Goal: Task Accomplishment & Management: Manage account settings

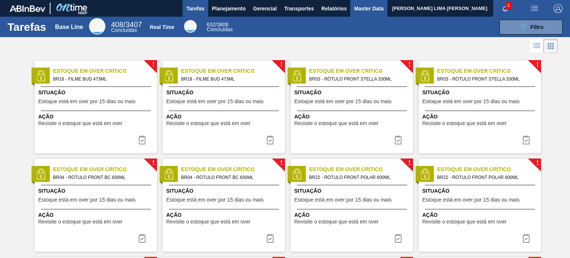
click at [365, 3] on button "Master Data" at bounding box center [368, 8] width 37 height 17
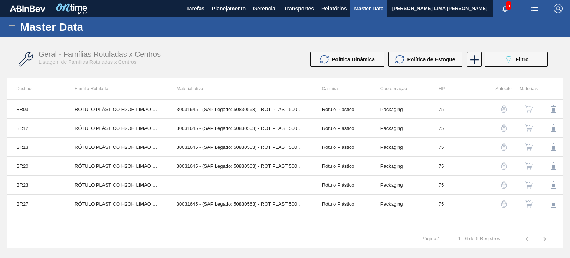
click at [16, 26] on icon at bounding box center [11, 27] width 9 height 9
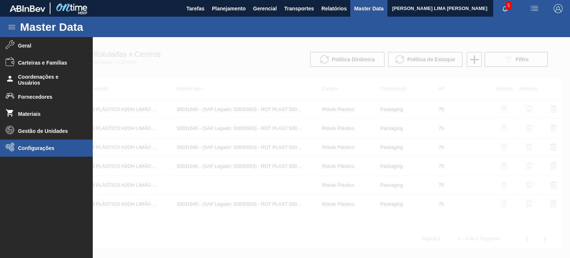
click at [36, 142] on li "Configurações" at bounding box center [46, 148] width 93 height 17
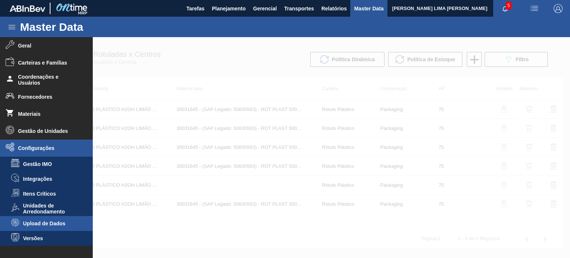
click at [43, 223] on span "Upload de Dados" at bounding box center [51, 224] width 57 height 6
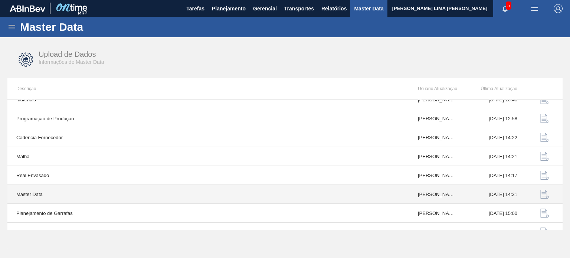
scroll to position [77, 0]
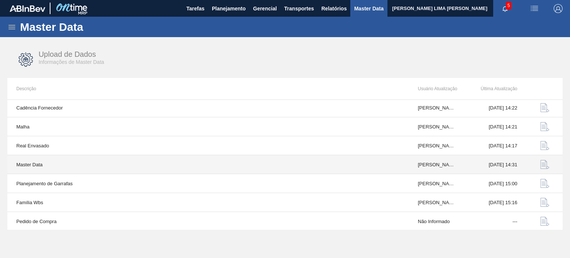
click at [542, 163] on img "button" at bounding box center [545, 164] width 9 height 9
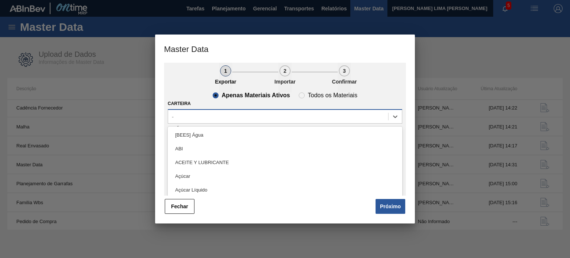
click at [264, 123] on div "-" at bounding box center [285, 116] width 235 height 14
type input "filme"
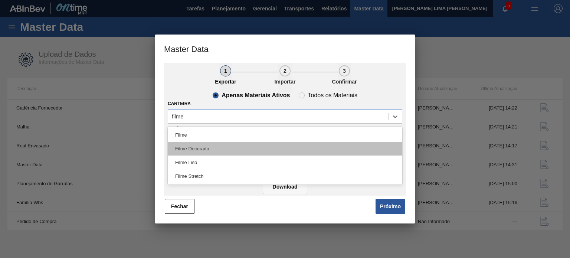
click at [203, 144] on div "Filme Decorado" at bounding box center [285, 149] width 235 height 14
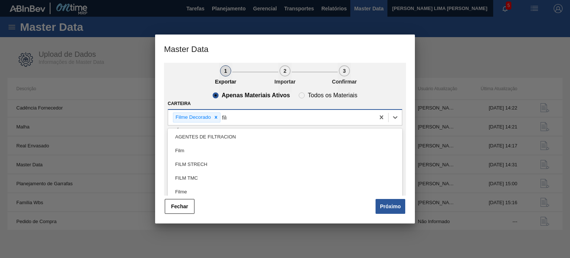
type input "filme"
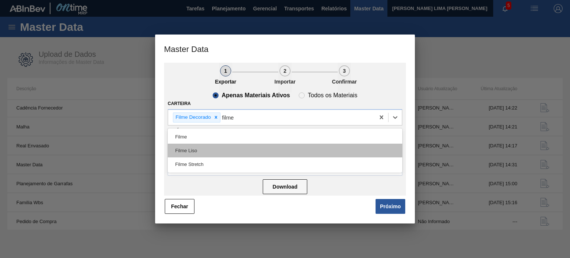
click at [296, 147] on div "Filme Liso" at bounding box center [285, 151] width 235 height 14
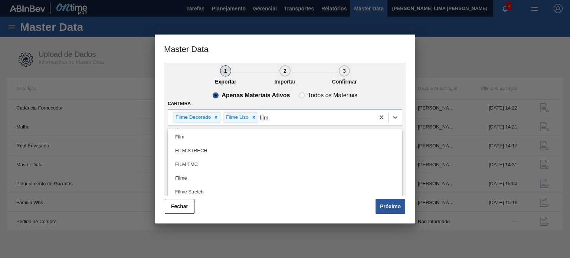
type input "filme"
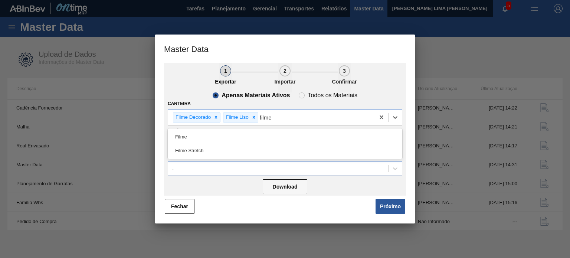
click at [296, 147] on div "Filme Stretch" at bounding box center [285, 151] width 235 height 14
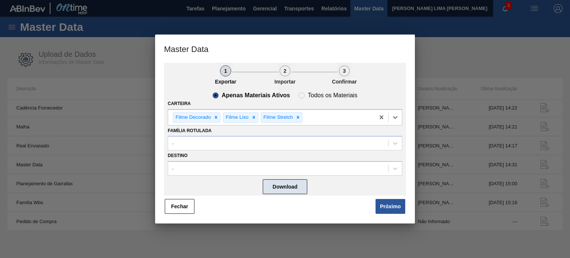
click at [288, 190] on button "Download" at bounding box center [285, 186] width 45 height 15
click at [190, 209] on button "Fechar" at bounding box center [180, 206] width 30 height 15
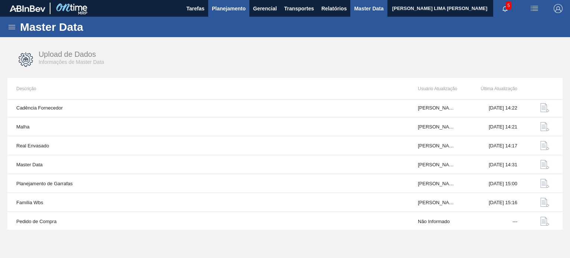
click at [222, 10] on span "Planejamento" at bounding box center [229, 8] width 34 height 9
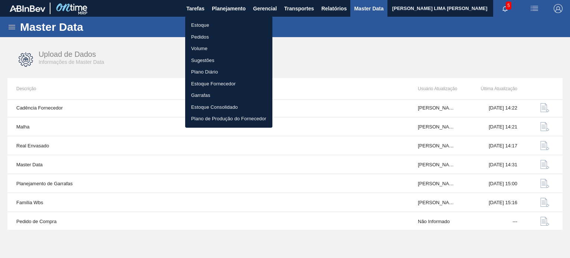
click at [217, 21] on li "Estoque" at bounding box center [228, 25] width 87 height 12
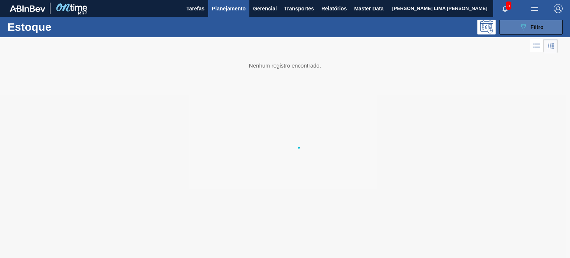
click at [519, 31] on button "089F7B8B-B2A5-4AFE-B5C0-19BA573D28AC Filtro" at bounding box center [531, 27] width 63 height 15
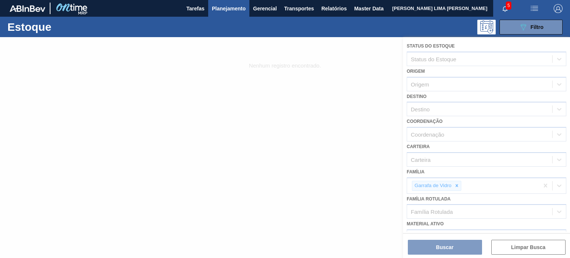
click at [457, 186] on div at bounding box center [285, 147] width 570 height 221
click at [456, 185] on icon at bounding box center [457, 186] width 3 height 3
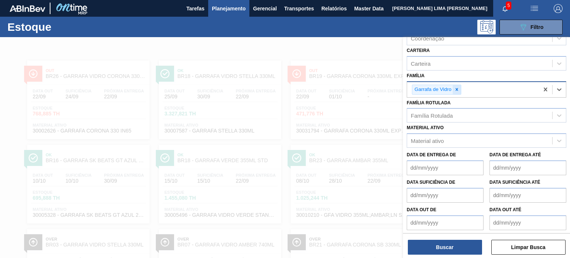
click at [456, 92] on div at bounding box center [457, 89] width 8 height 9
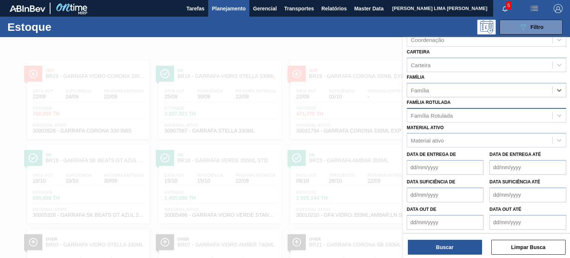
click at [441, 112] on div "Família Rotulada" at bounding box center [432, 115] width 42 height 6
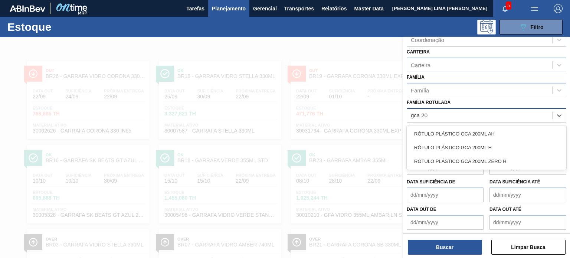
type Rotulada "gca 200"
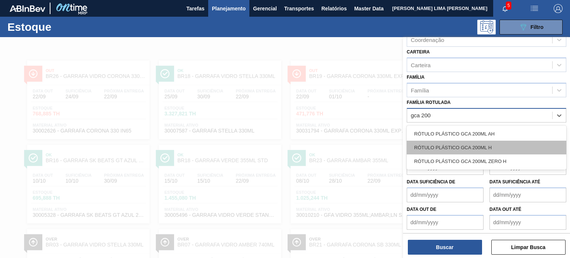
click at [453, 146] on div "RÓTULO PLÁSTICO GCA 200ML H" at bounding box center [487, 148] width 160 height 14
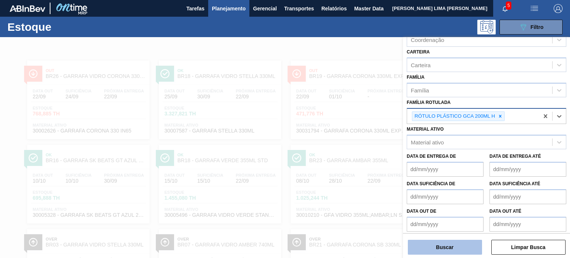
click at [441, 246] on button "Buscar" at bounding box center [445, 247] width 74 height 15
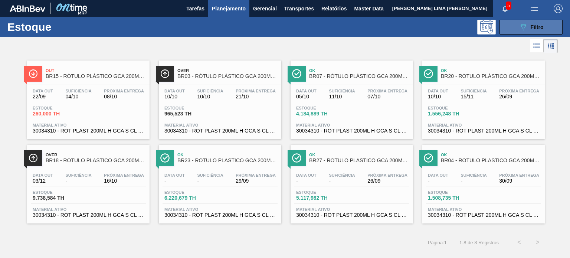
click at [526, 29] on icon "089F7B8B-B2A5-4AFE-B5C0-19BA573D28AC" at bounding box center [523, 27] width 9 height 9
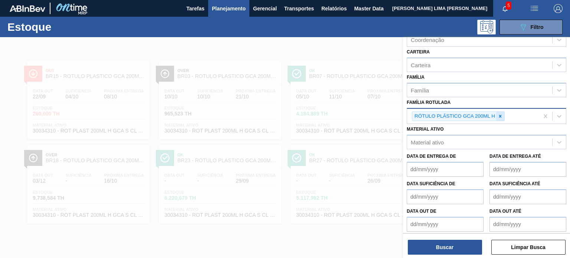
click at [500, 115] on icon at bounding box center [500, 116] width 3 height 3
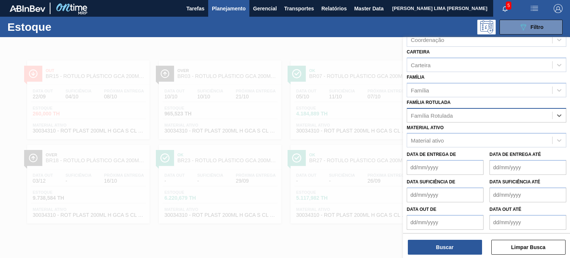
paste Rotulada "TAMPA DE ALUMÍNIO PRATEADA BALL CDL"
type Rotulada "TAMPA DE ALUMÍNIO PRATEADA BALL CDL"
drag, startPoint x: 479, startPoint y: 127, endPoint x: 468, endPoint y: 146, distance: 21.6
click at [470, 127] on div "TAMPA DE ALUMÍNIO PRATEADA BALL CDL" at bounding box center [487, 134] width 160 height 14
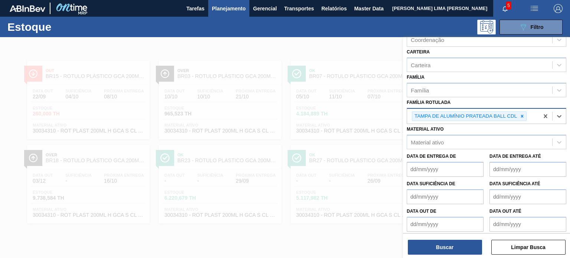
click at [450, 233] on div "Buscar Limpar Busca" at bounding box center [486, 243] width 167 height 21
click at [445, 245] on button "Buscar" at bounding box center [445, 247] width 74 height 15
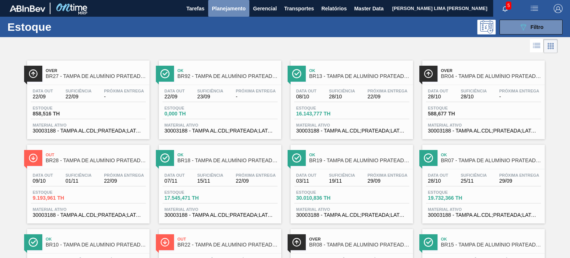
click at [231, 7] on span "Planejamento" at bounding box center [229, 8] width 34 height 9
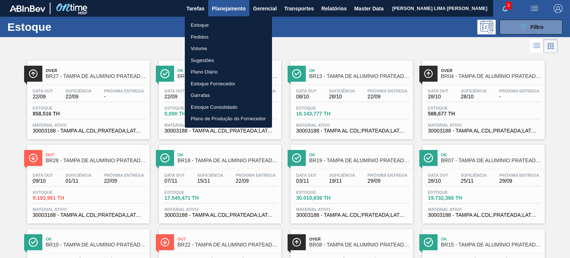
click at [212, 35] on li "Pedidos" at bounding box center [228, 37] width 87 height 12
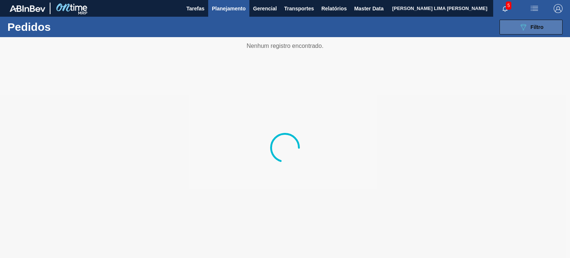
click at [543, 30] on div "089F7B8B-B2A5-4AFE-B5C0-19BA573D28AC Filtro" at bounding box center [531, 27] width 25 height 9
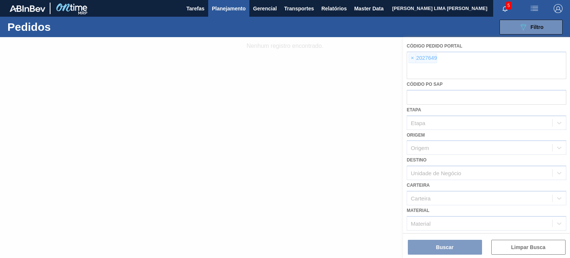
click at [415, 60] on div at bounding box center [285, 147] width 570 height 221
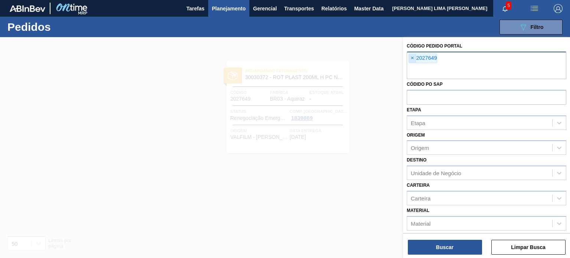
click at [413, 55] on span "×" at bounding box center [412, 58] width 7 height 9
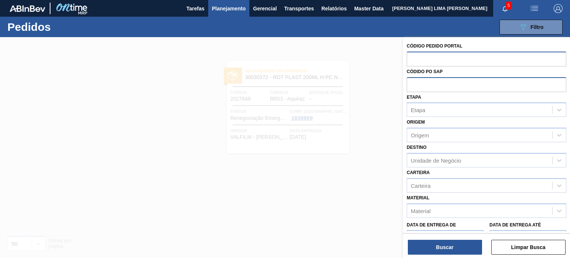
paste input "2007594"
type input "2007594"
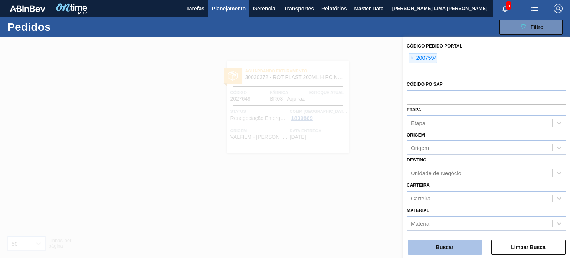
click at [462, 245] on button "Buscar" at bounding box center [445, 247] width 74 height 15
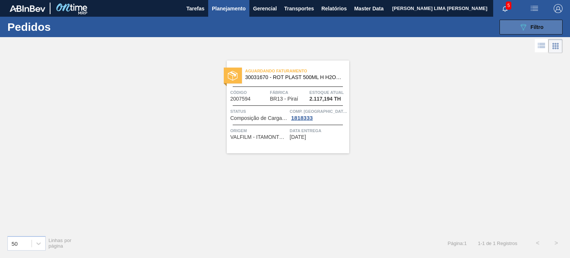
click at [513, 28] on button "089F7B8B-B2A5-4AFE-B5C0-19BA573D28AC Filtro" at bounding box center [531, 27] width 63 height 15
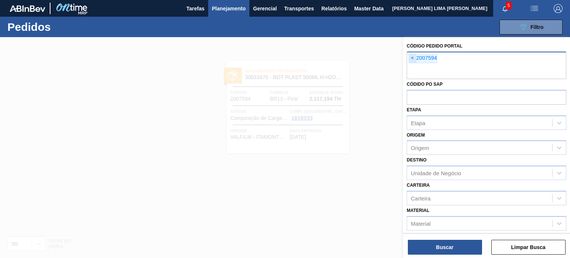
click at [412, 55] on span "×" at bounding box center [412, 58] width 7 height 9
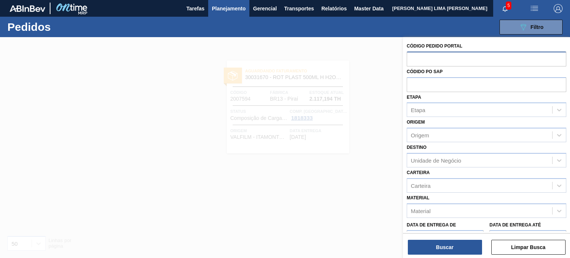
paste input "2010672"
type input "2010672"
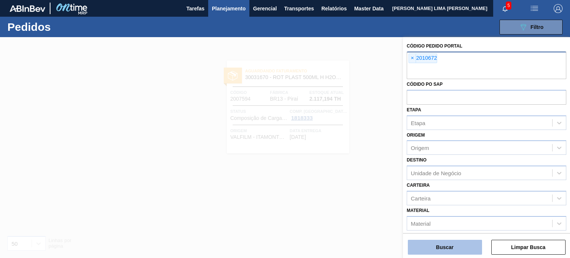
click at [450, 245] on button "Buscar" at bounding box center [445, 247] width 74 height 15
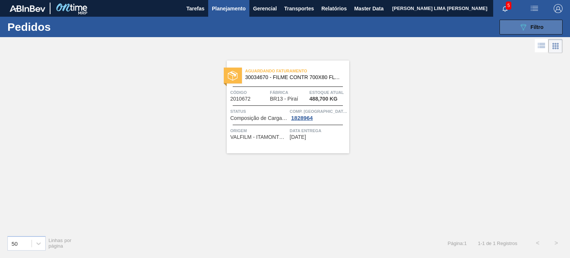
click at [514, 23] on button "089F7B8B-B2A5-4AFE-B5C0-19BA573D28AC Filtro" at bounding box center [531, 27] width 63 height 15
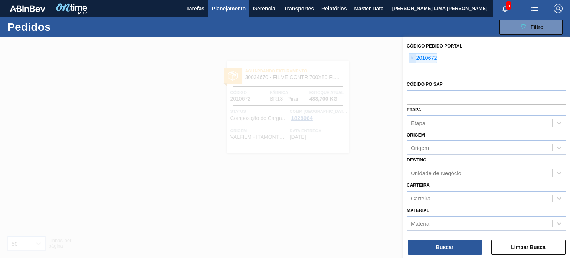
click at [414, 59] on span "×" at bounding box center [412, 58] width 7 height 9
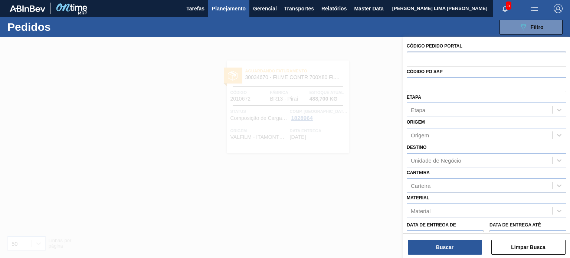
paste input "2003187"
type input "2003187"
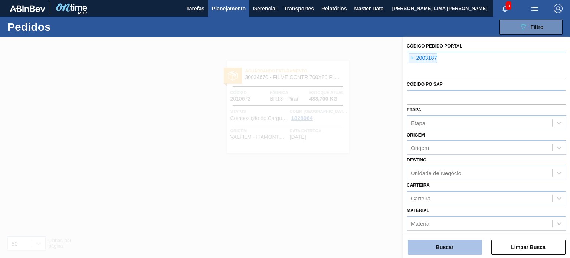
click at [438, 249] on button "Buscar" at bounding box center [445, 247] width 74 height 15
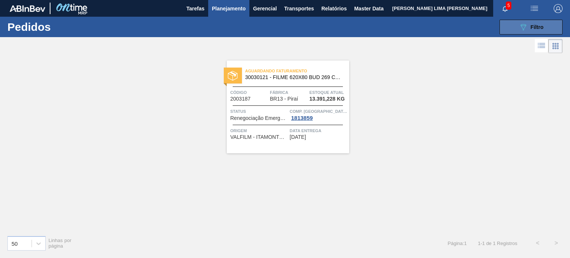
click at [523, 26] on icon "089F7B8B-B2A5-4AFE-B5C0-19BA573D28AC" at bounding box center [523, 27] width 9 height 9
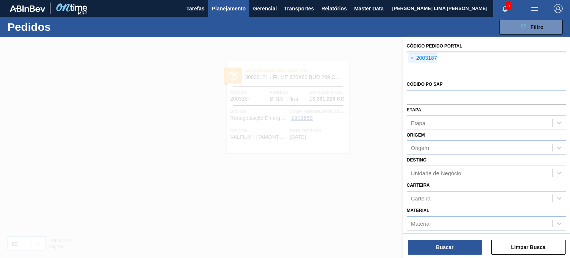
click at [412, 64] on div "× 2003187" at bounding box center [487, 65] width 160 height 27
click at [412, 57] on span "×" at bounding box center [412, 58] width 7 height 9
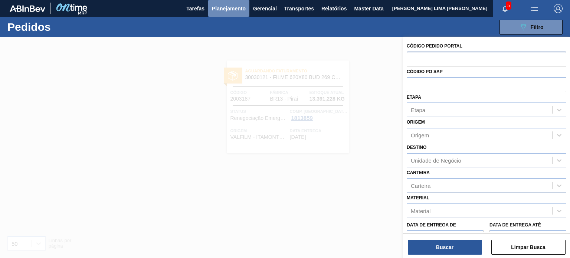
click at [218, 9] on span "Planejamento" at bounding box center [229, 8] width 34 height 9
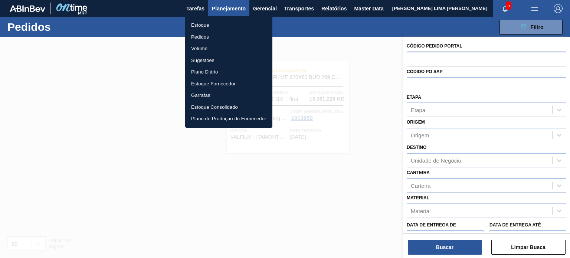
click at [203, 35] on li "Pedidos" at bounding box center [228, 37] width 87 height 12
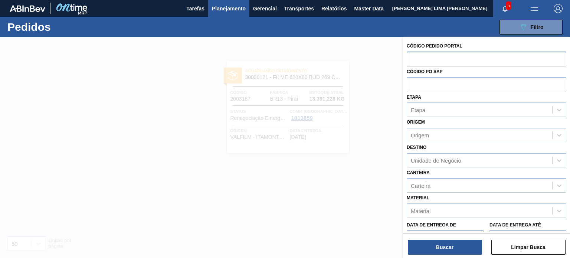
click at [206, 17] on div "089F7B8B-B2A5-4AFE-B5C0-19BA573D28AC Filtro Código Pedido Portal Códido PO SAP …" at bounding box center [340, 27] width 453 height 22
click at [213, 13] on button "Planejamento" at bounding box center [228, 8] width 41 height 17
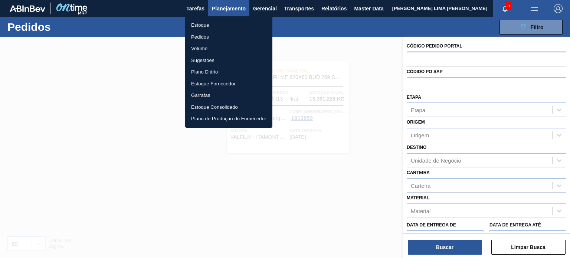
click at [205, 19] on ul "Estoque Pedidos Volume Sugestões Plano Diário Estoque Fornecedor Garrafas Estoq…" at bounding box center [228, 71] width 87 height 111
click at [203, 22] on li "Estoque" at bounding box center [228, 25] width 87 height 12
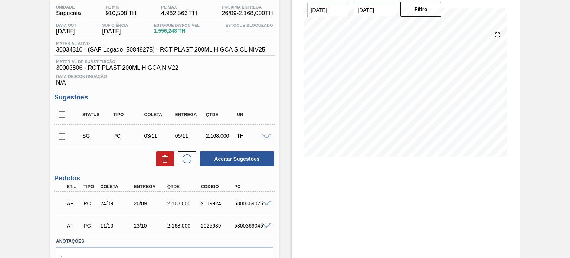
scroll to position [99, 0]
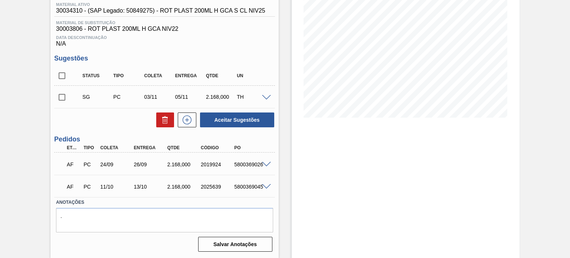
click at [267, 166] on span at bounding box center [266, 165] width 9 height 6
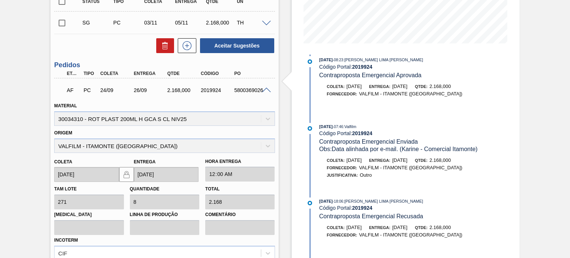
scroll to position [1077, 0]
click at [408, 162] on span "26/09/2025" at bounding box center [399, 160] width 15 height 6
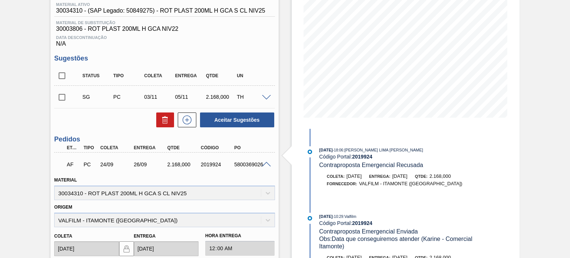
scroll to position [1164, 0]
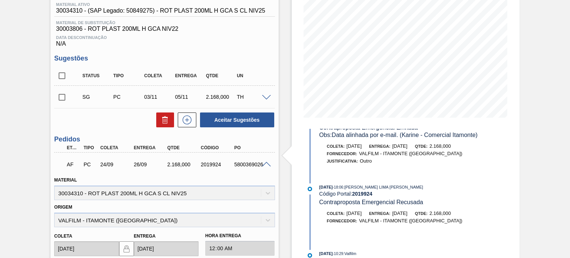
click at [447, 216] on span "2.168,000" at bounding box center [441, 214] width 22 height 6
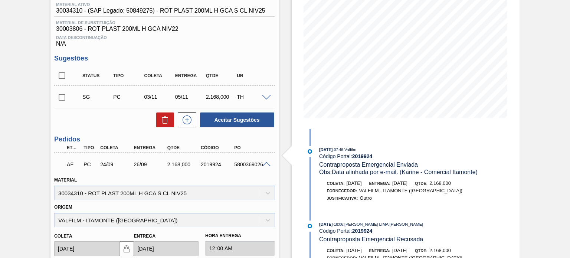
click at [408, 186] on span "26/09/2025" at bounding box center [399, 183] width 15 height 6
click at [333, 152] on span "10/09/2025" at bounding box center [325, 149] width 13 height 4
click at [405, 186] on span "26/09/2025" at bounding box center [399, 183] width 15 height 6
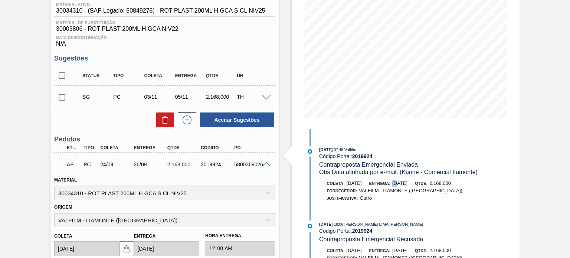
click at [405, 186] on span "26/09/2025" at bounding box center [399, 183] width 15 height 6
click at [408, 186] on span "26/09/2025" at bounding box center [399, 183] width 15 height 6
drag, startPoint x: 425, startPoint y: 197, endPoint x: 402, endPoint y: 197, distance: 22.3
click at [402, 186] on span "26/09/2025" at bounding box center [399, 183] width 15 height 6
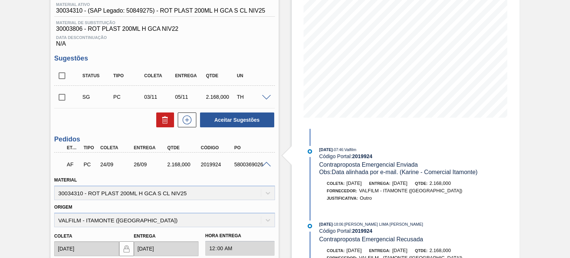
click at [211, 162] on div "2019924" at bounding box center [217, 164] width 37 height 6
copy div "2019924"
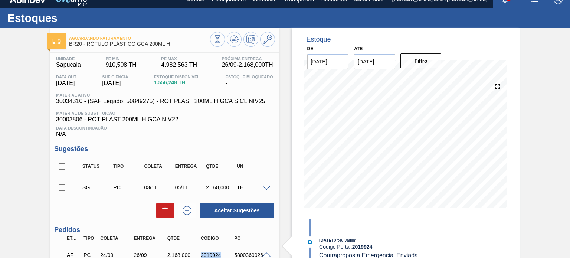
scroll to position [0, 0]
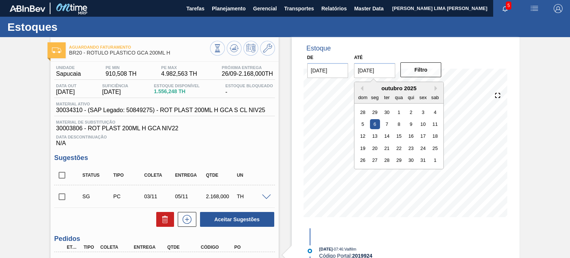
click at [387, 69] on input "06/10/2025" at bounding box center [374, 70] width 41 height 15
click at [435, 89] on button "Next Month" at bounding box center [437, 88] width 5 height 5
click at [433, 163] on div "31" at bounding box center [435, 160] width 10 height 10
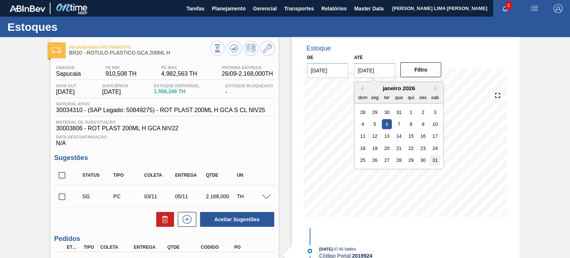
type input "31/01/2026"
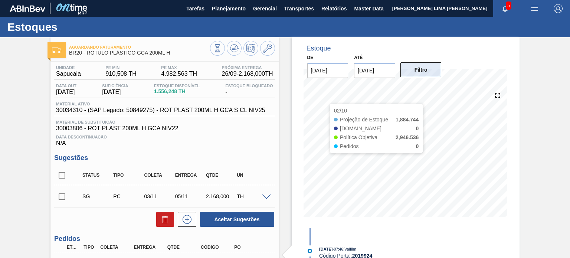
click at [425, 64] on button "Filtro" at bounding box center [421, 69] width 41 height 15
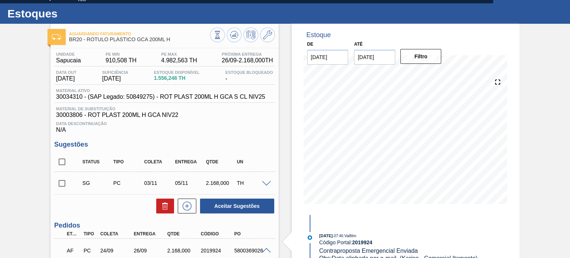
scroll to position [37, 0]
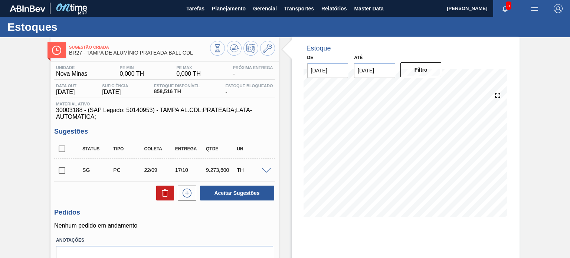
click at [359, 74] on input "[DATE]" at bounding box center [374, 70] width 41 height 15
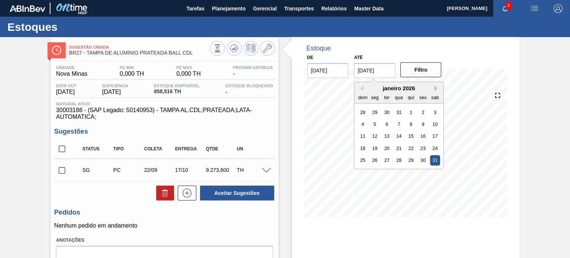
click at [438, 91] on button "Next Month" at bounding box center [437, 88] width 5 height 5
click at [461, 55] on div "Estoque De 22/09/2025 Até 31/01/2026 Previous Month Next Month março 2026 dom s…" at bounding box center [406, 132] width 228 height 191
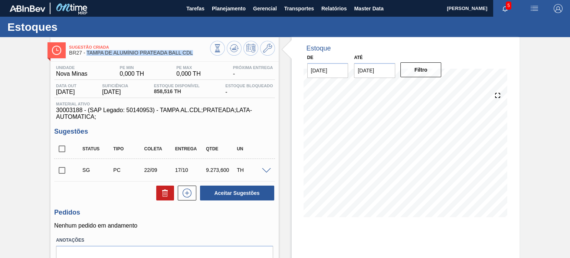
drag, startPoint x: 195, startPoint y: 54, endPoint x: 87, endPoint y: 53, distance: 107.7
click at [87, 53] on span "BR27 - TAMPA DE ALUMÍNIO PRATEADA BALL CDL" at bounding box center [139, 53] width 141 height 6
copy span "TAMPA DE ALUMÍNIO PRATEADA BALL CDL"
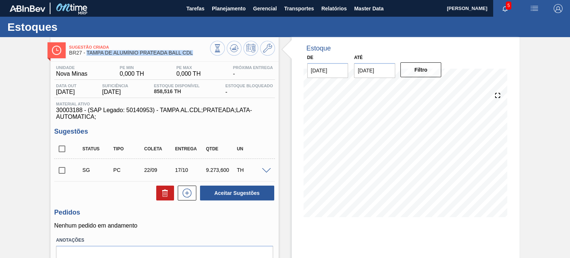
click at [279, 96] on div "Estoque De 22/09/2025 Até 31/01/2026 Filtro 28/09 Projeção de Estoque -198.564 …" at bounding box center [399, 178] width 241 height 282
click at [265, 53] on button at bounding box center [267, 48] width 15 height 15
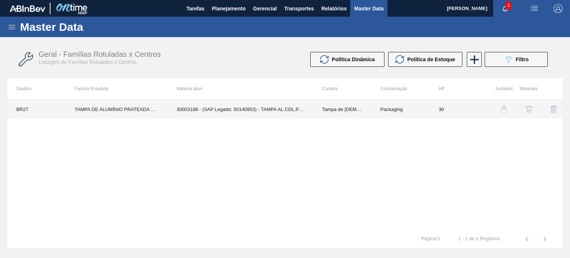
click at [379, 110] on td "Packaging" at bounding box center [401, 109] width 58 height 19
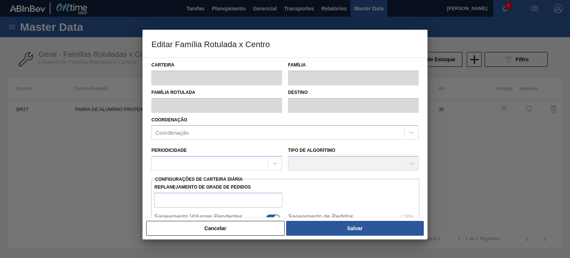
type input "Tampa de Lata"
type input "Tampa de Alumínio"
type input "TAMPA DE ALUMÍNIO PRATEADA BALL CDL"
type input "BR27 - Nova Minas"
type input "30"
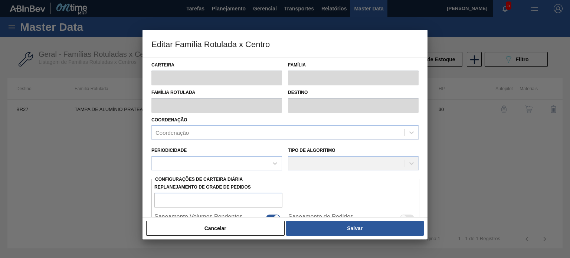
type input "0"
type input "100"
type input "0,000"
checkbox input "true"
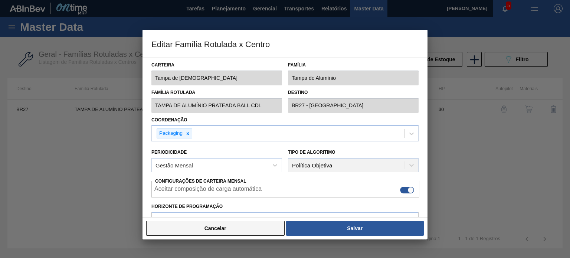
click at [269, 233] on button "Cancelar" at bounding box center [215, 228] width 138 height 15
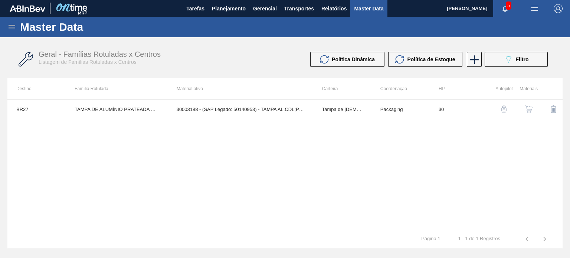
click at [506, 111] on img "button" at bounding box center [503, 108] width 7 height 7
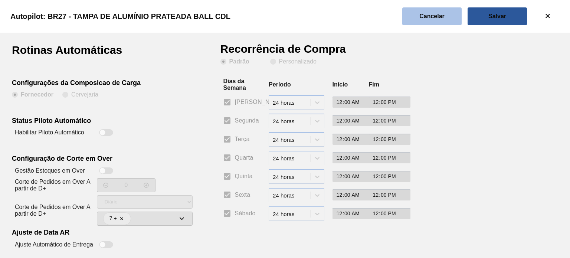
click at [0, 0] on slot "Cancelar" at bounding box center [0, 0] width 0 height 0
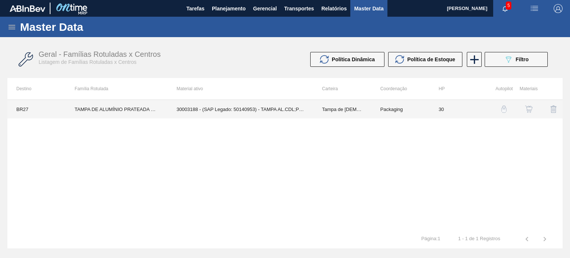
click at [366, 117] on td "Tampa de Lata" at bounding box center [342, 109] width 58 height 19
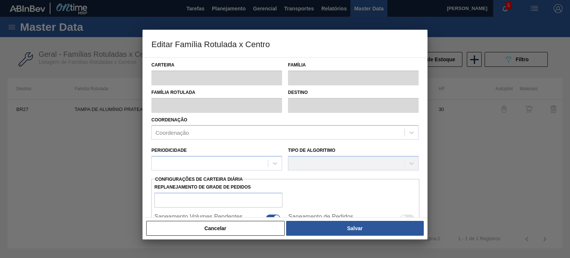
type input "Tampa de Lata"
type input "Tampa de Alumínio"
type input "TAMPA DE ALUMÍNIO PRATEADA BALL CDL"
type input "BR27 - Nova Minas"
type input "30"
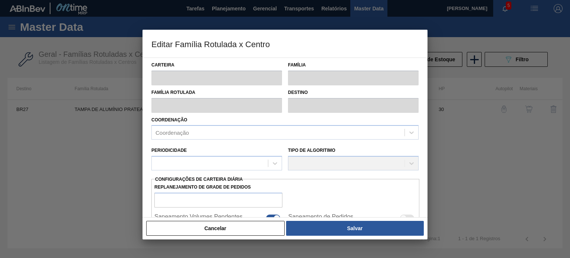
type input "0"
type input "100"
type input "0,000"
checkbox input "true"
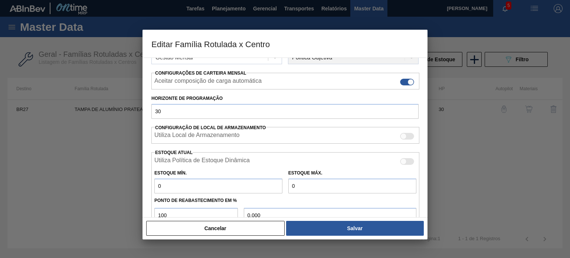
scroll to position [111, 0]
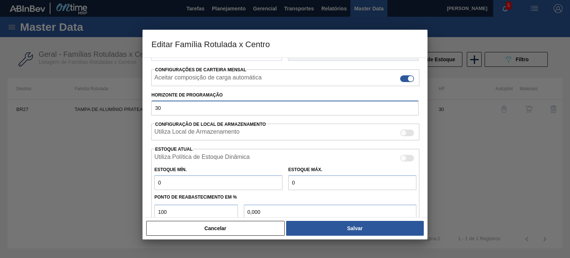
drag, startPoint x: 172, startPoint y: 104, endPoint x: 137, endPoint y: 105, distance: 34.9
click at [137, 105] on div "Editar Família Rotulada x Centro Carteira Tampa de Lata Família Tampa de Alumín…" at bounding box center [285, 129] width 570 height 258
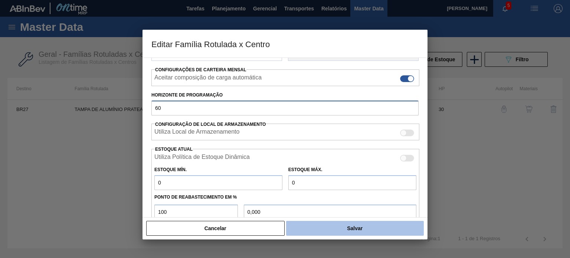
type input "60"
click at [326, 230] on button "Salvar" at bounding box center [355, 228] width 138 height 15
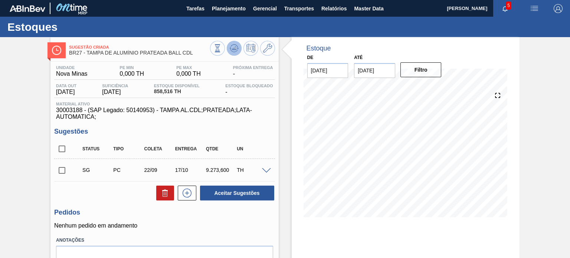
click at [231, 48] on icon at bounding box center [234, 48] width 9 height 9
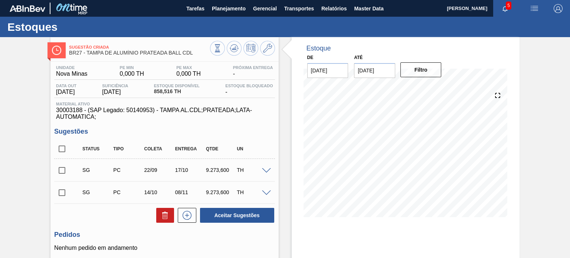
click at [507, 161] on div "30/10 Projeção de Estoque 3,437.292 Nec.SAP 352.356 Política Objetiva 0 Sugestõ…" at bounding box center [406, 143] width 204 height 149
click at [263, 52] on icon at bounding box center [267, 48] width 9 height 9
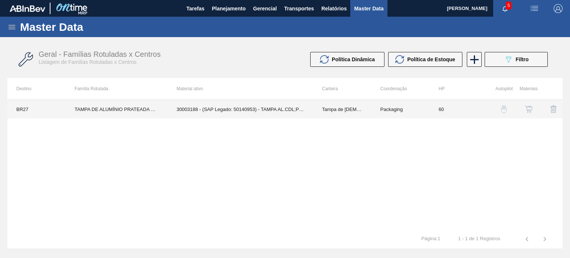
click at [405, 104] on td "Packaging" at bounding box center [401, 109] width 58 height 19
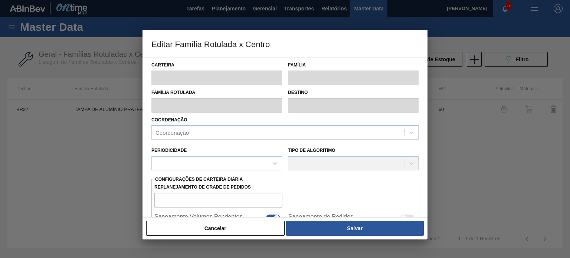
type input "Tampa de Lata"
type input "Tampa de Alumínio"
type input "TAMPA DE ALUMÍNIO PRATEADA BALL CDL"
type input "BR27 - Nova Minas"
type input "60"
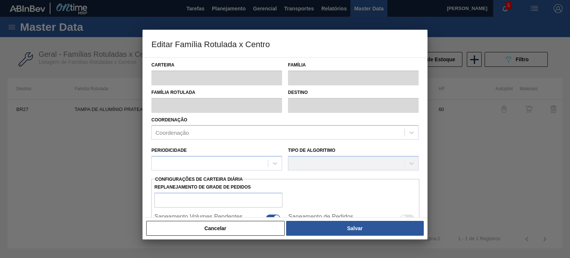
type input "0"
type input "100"
type input "0,000"
checkbox input "true"
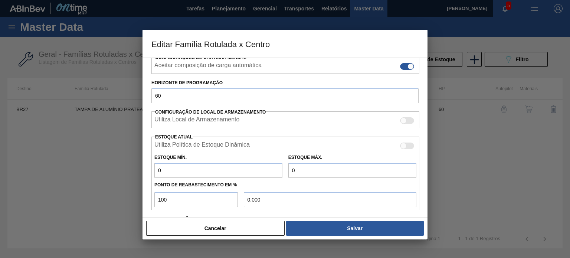
scroll to position [68, 0]
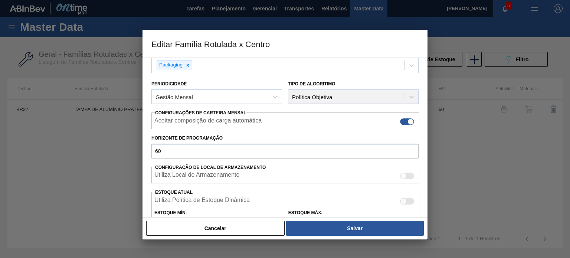
drag, startPoint x: 171, startPoint y: 146, endPoint x: 146, endPoint y: 148, distance: 25.7
click at [146, 148] on div "Carteira Tampa de Lata Família Tampa de Alumínio Família Rotulada TAMPA DE ALUM…" at bounding box center [285, 138] width 285 height 160
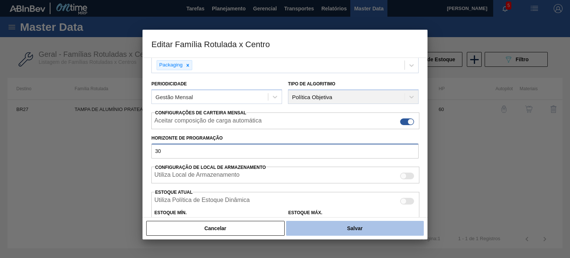
type input "30"
click at [343, 234] on button "Salvar" at bounding box center [355, 228] width 138 height 15
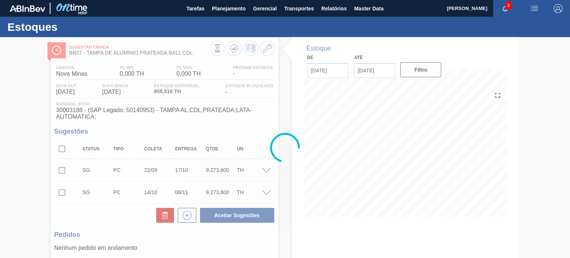
click at [231, 54] on div at bounding box center [285, 147] width 570 height 221
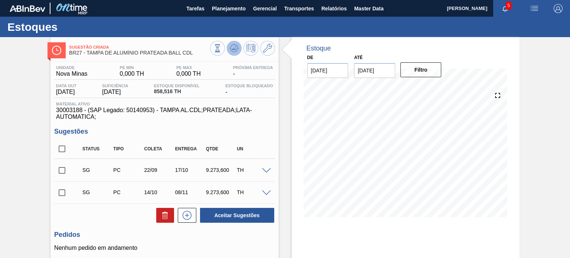
click at [231, 54] on button at bounding box center [234, 48] width 15 height 15
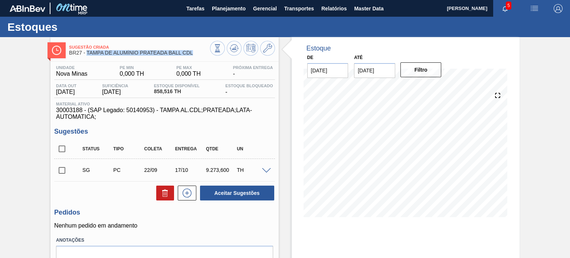
drag, startPoint x: 192, startPoint y: 52, endPoint x: 87, endPoint y: 59, distance: 105.3
click at [87, 59] on div "Sugestão Criada BR27 - TAMPA DE ALUMÍNIO PRATEADA BALL CDL Unidade Nova Minas P…" at bounding box center [164, 178] width 228 height 282
copy span "TAMPA DE ALUMÍNIO PRATEADA BALL CDL"
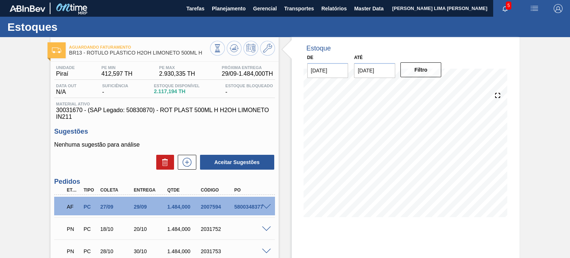
scroll to position [37, 0]
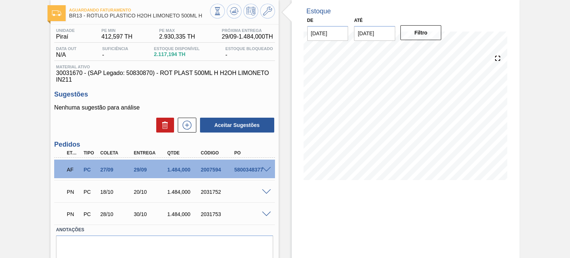
click at [265, 192] on span at bounding box center [266, 192] width 9 height 6
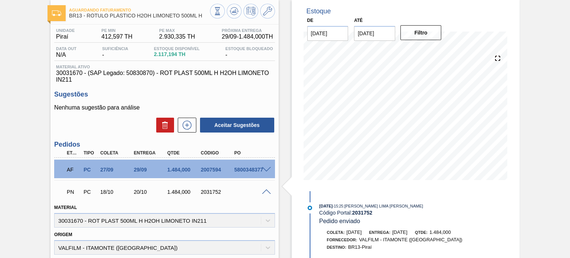
click at [265, 192] on span at bounding box center [266, 192] width 9 height 6
